Goal: Task Accomplishment & Management: Complete application form

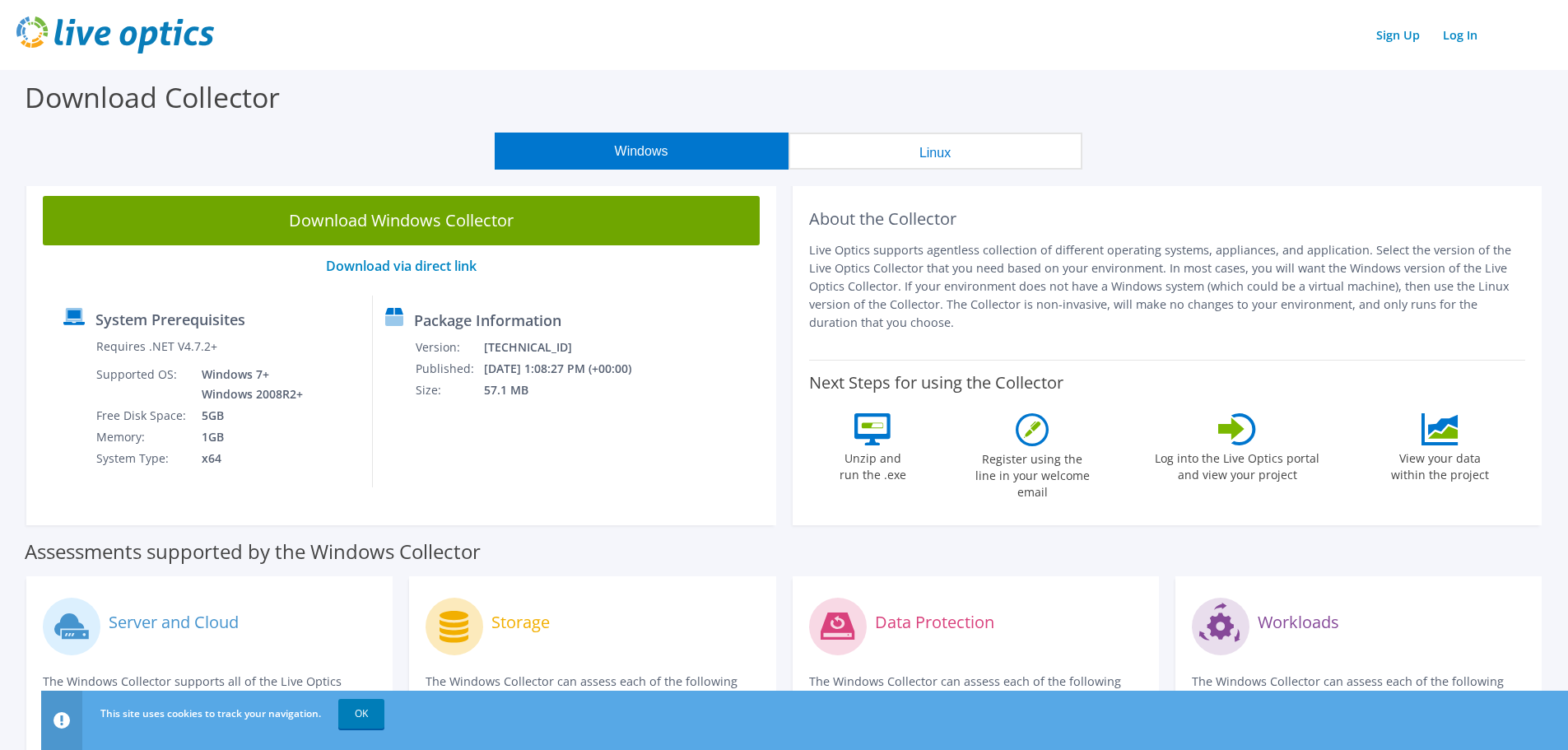
click at [1439, 431] on icon at bounding box center [1440, 429] width 37 height 32
click at [1401, 41] on link "Sign Up" at bounding box center [1399, 35] width 60 height 24
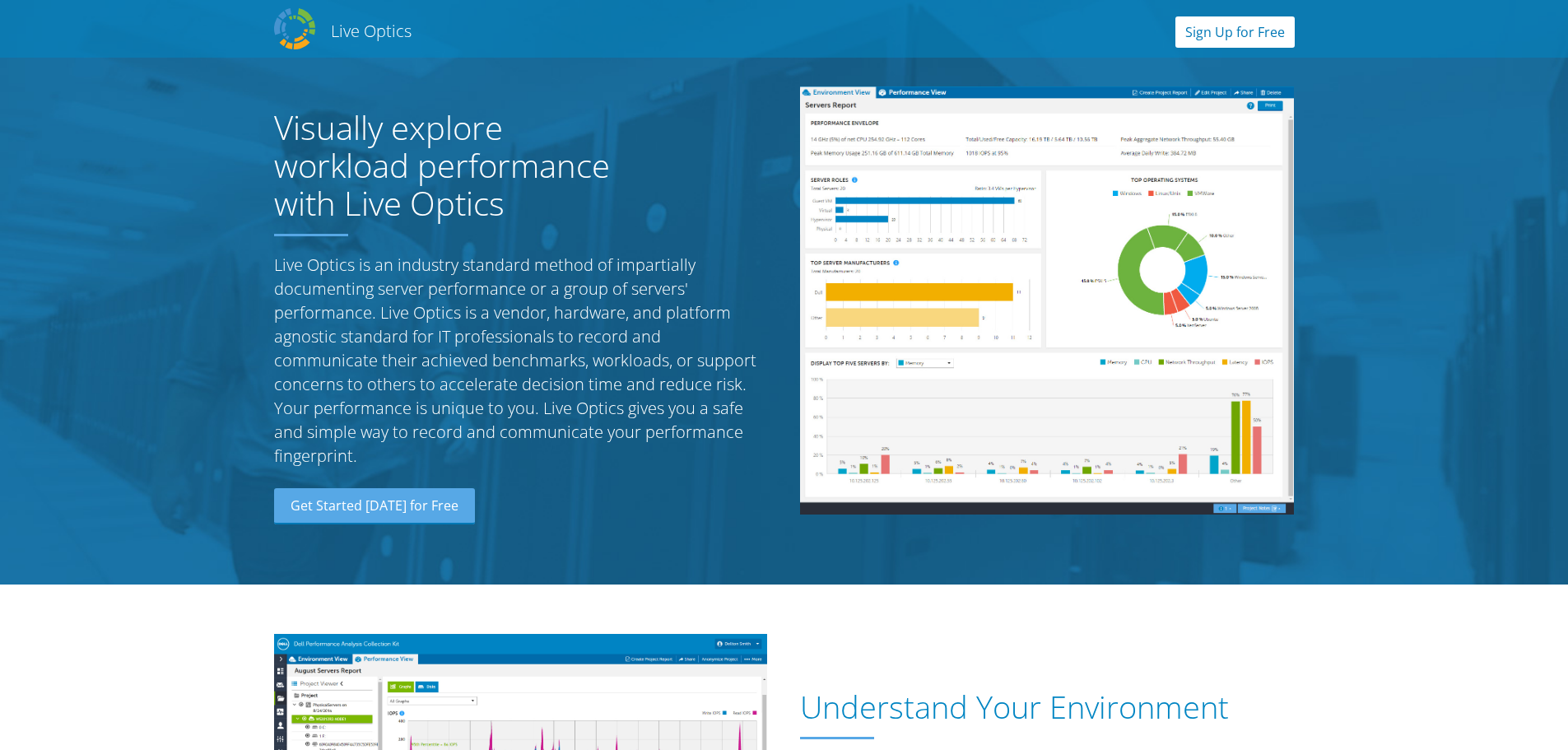
click at [1226, 39] on link "Sign Up for Free" at bounding box center [1235, 32] width 119 height 31
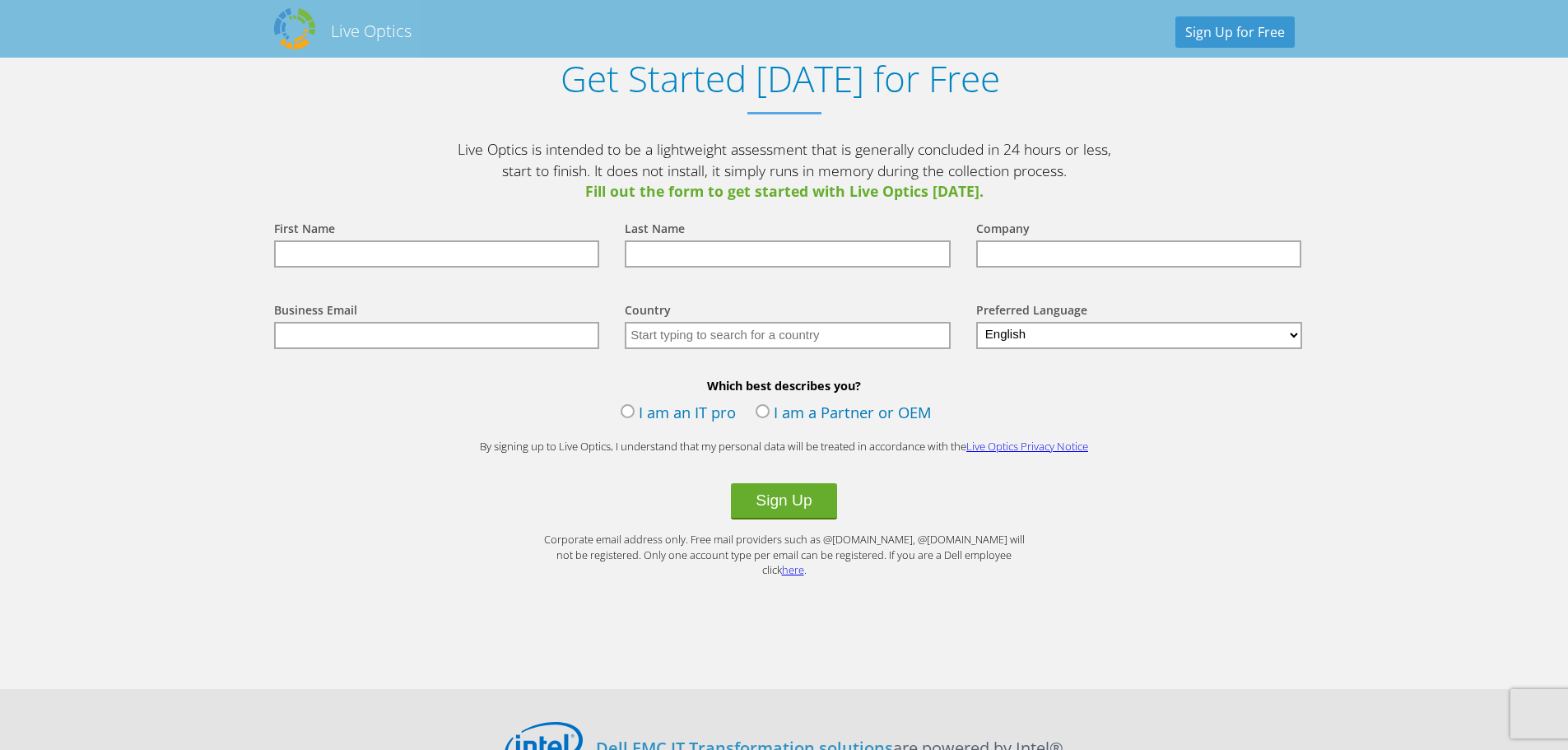
click at [546, 251] on input "text" at bounding box center [437, 254] width 326 height 27
click at [709, 410] on label "I am an IT pro" at bounding box center [678, 415] width 115 height 25
click at [0, 0] on input "I am an IT pro" at bounding box center [0, 0] width 0 height 0
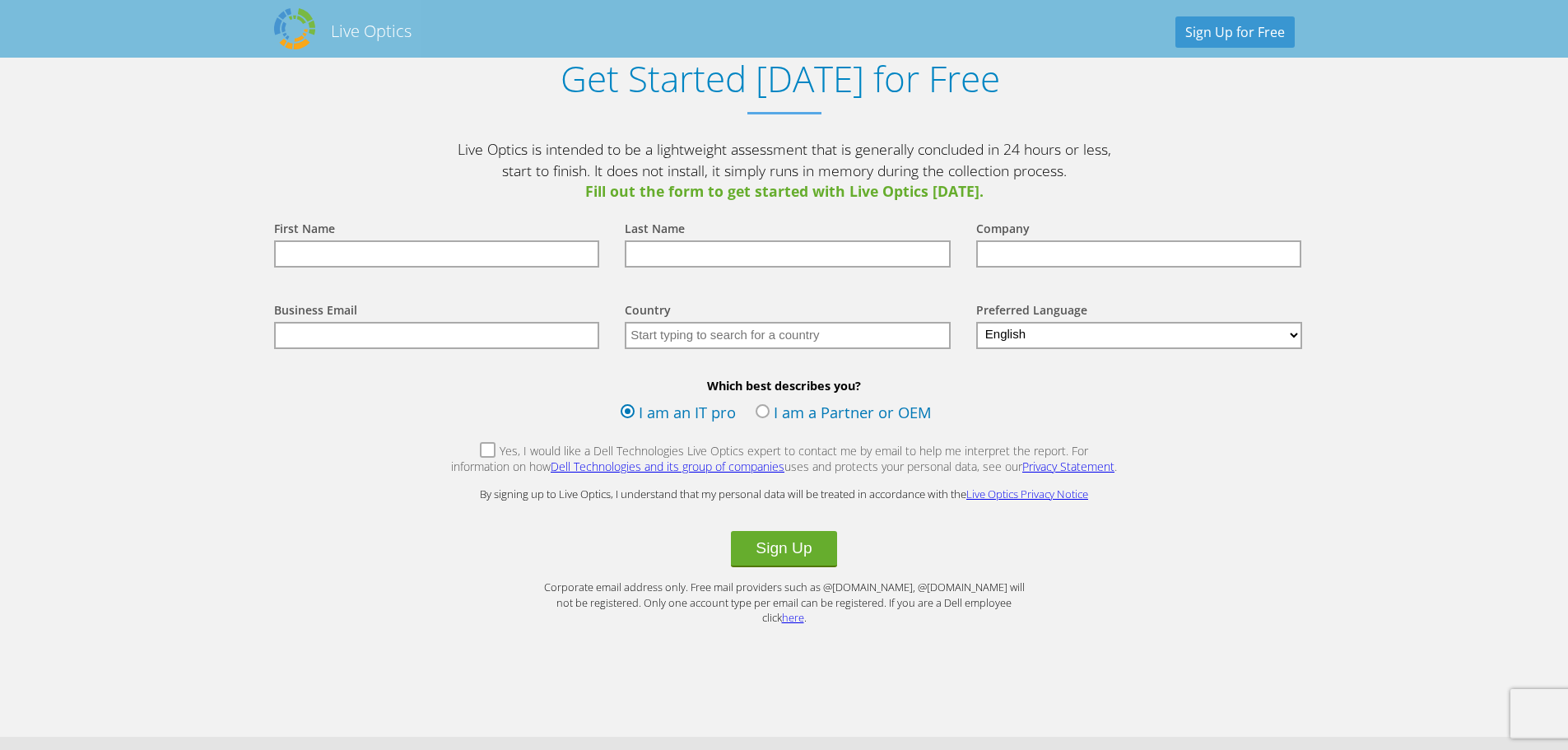
click at [513, 251] on input "text" at bounding box center [437, 254] width 326 height 27
type input "Will"
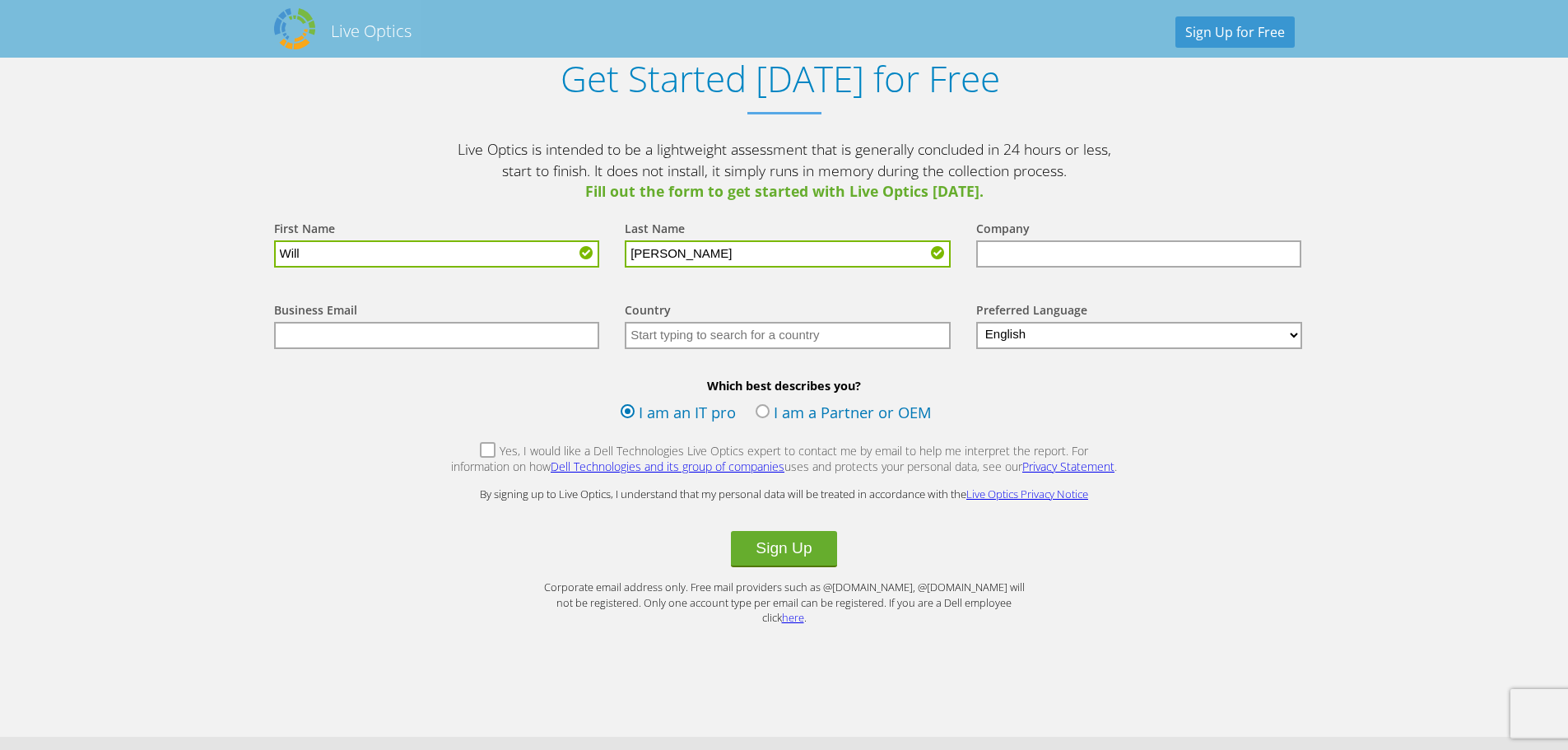
type input "Tran"
type input "Hyundai AutoEver America"
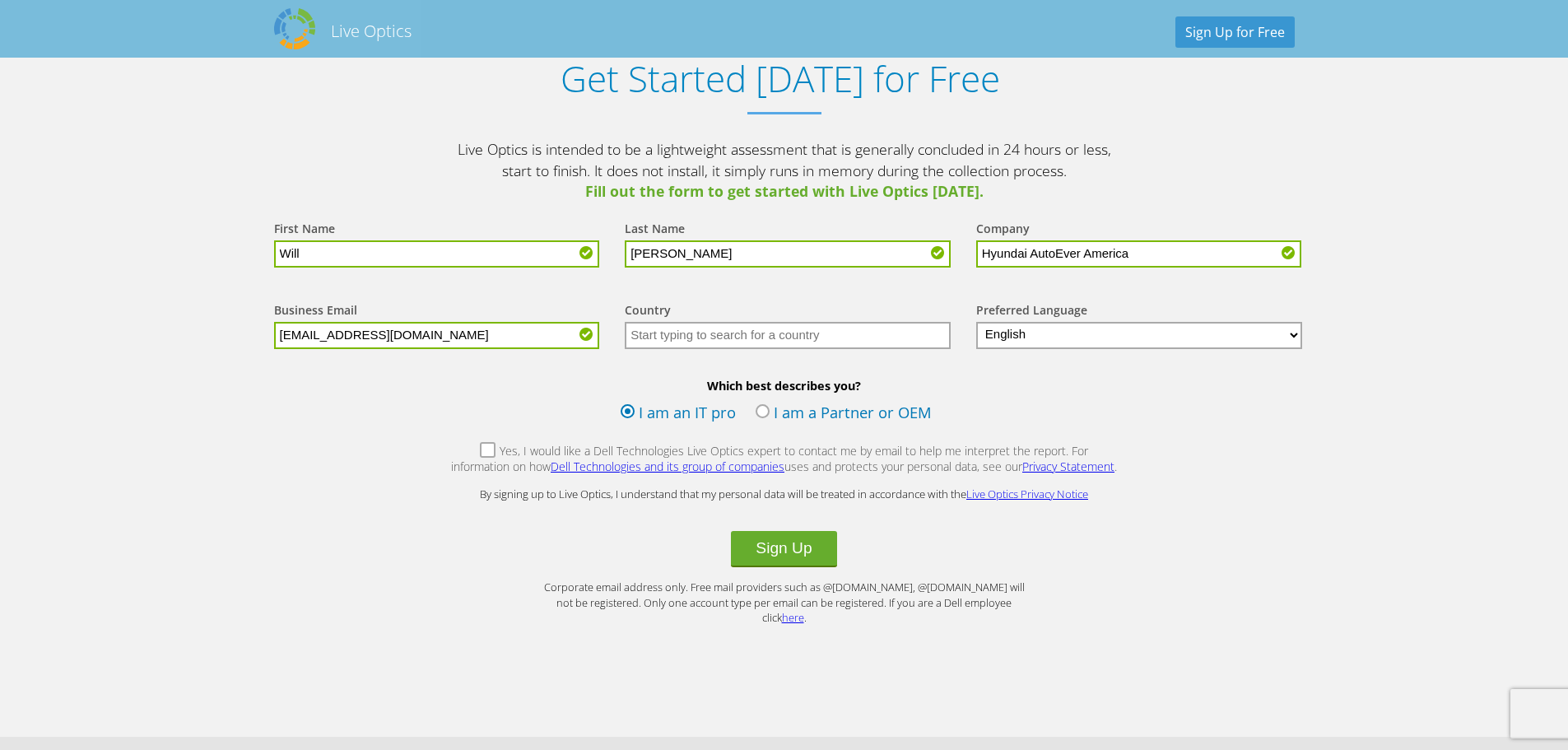
type input "willtran@haeaus.com"
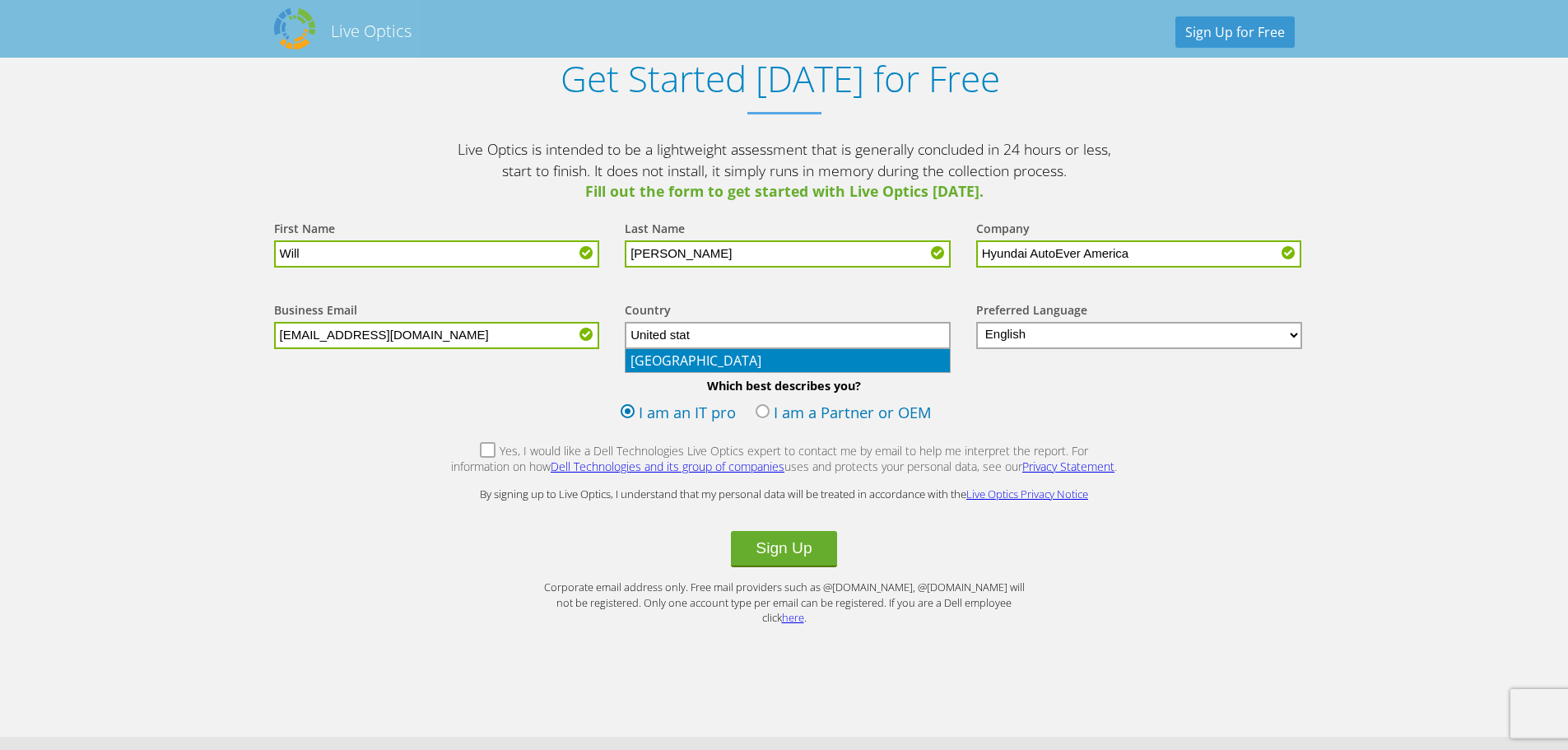
click at [724, 362] on li "United States" at bounding box center [787, 360] width 324 height 23
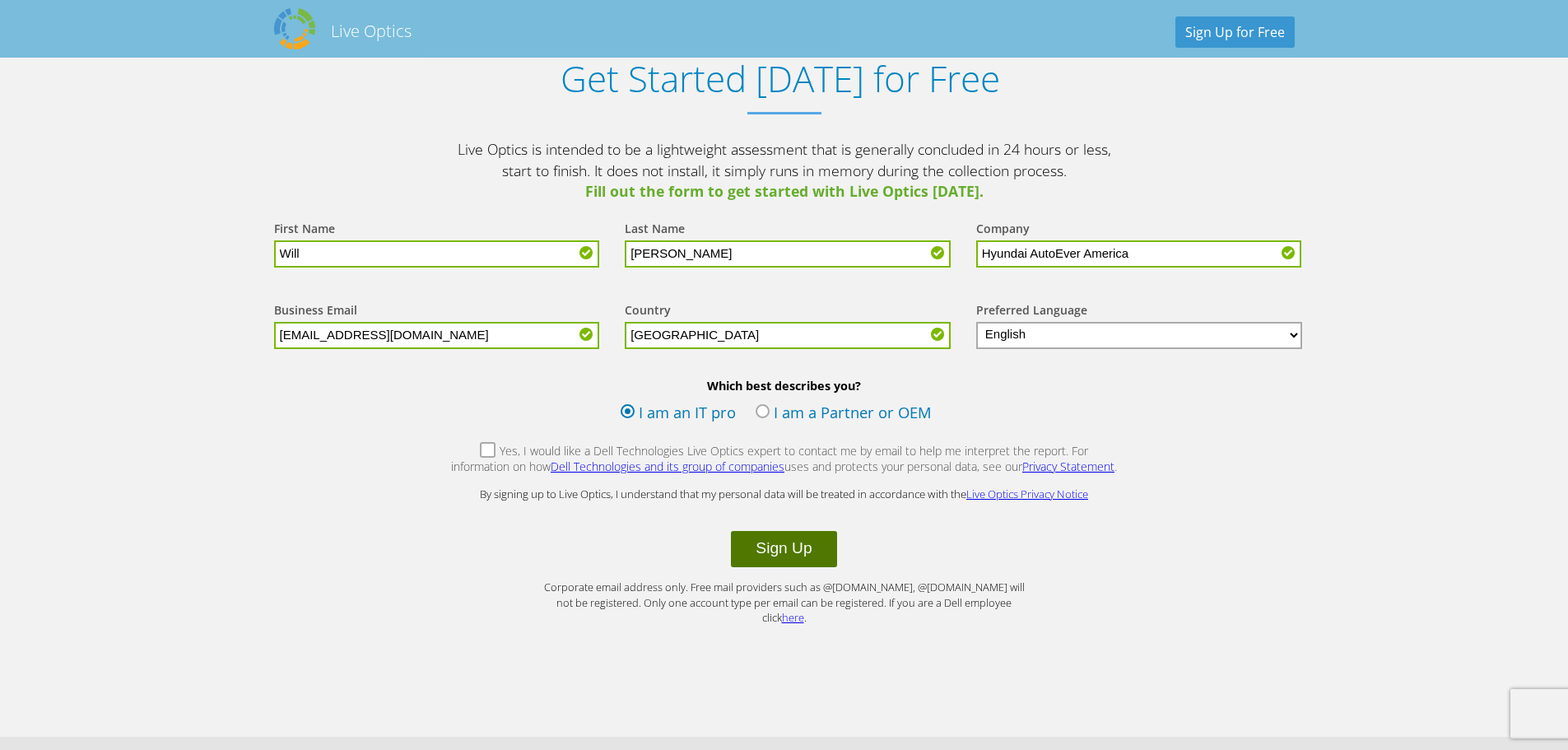
type input "United States"
click at [791, 551] on button "Sign Up" at bounding box center [784, 548] width 106 height 36
